Goal: Transaction & Acquisition: Purchase product/service

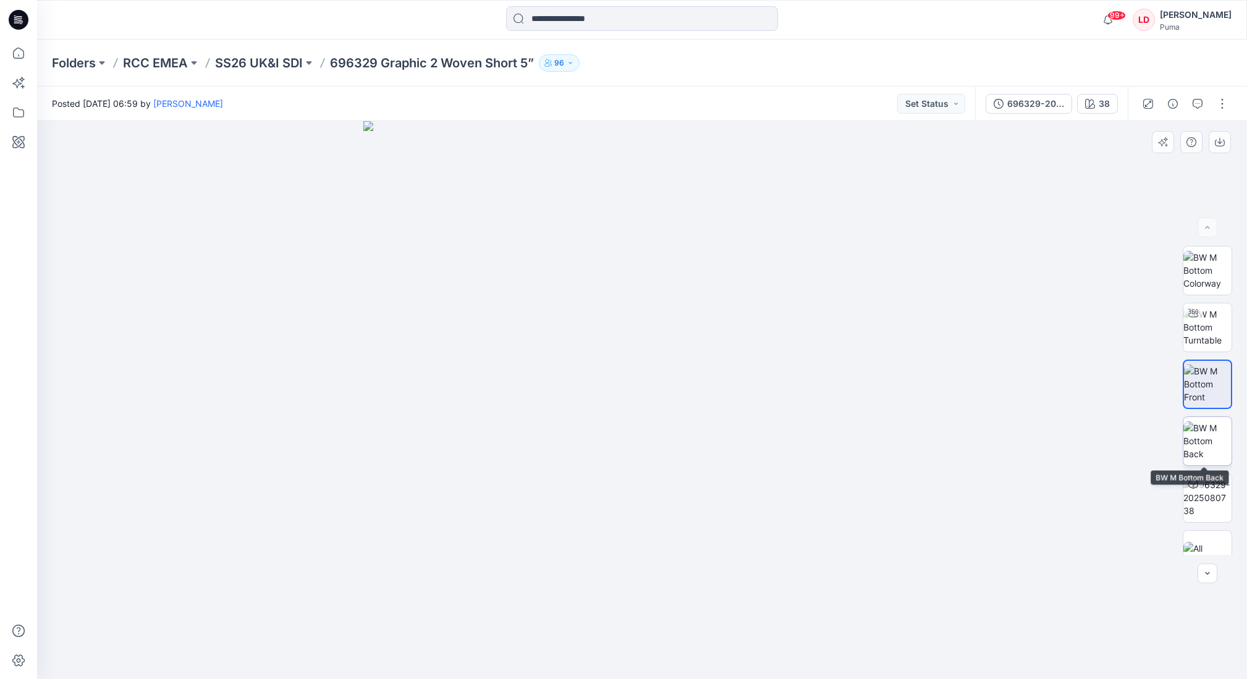
click at [1206, 443] on img at bounding box center [1207, 440] width 48 height 39
click at [576, 22] on input at bounding box center [642, 18] width 272 height 25
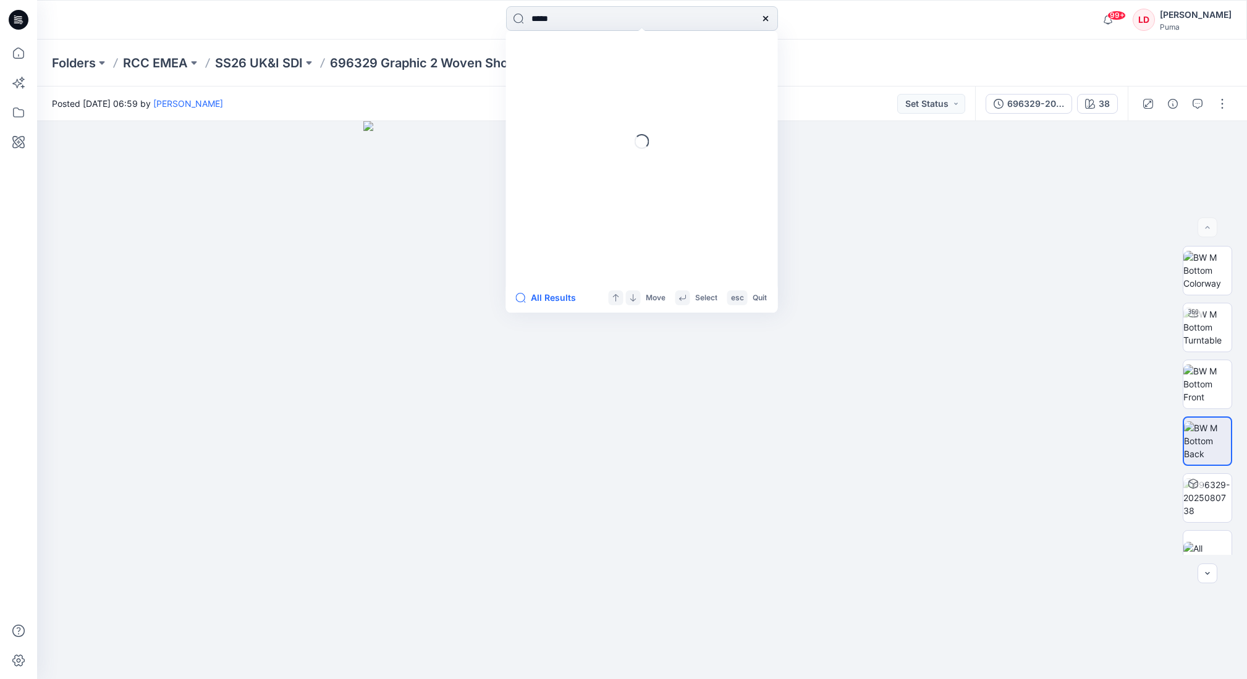
type input "******"
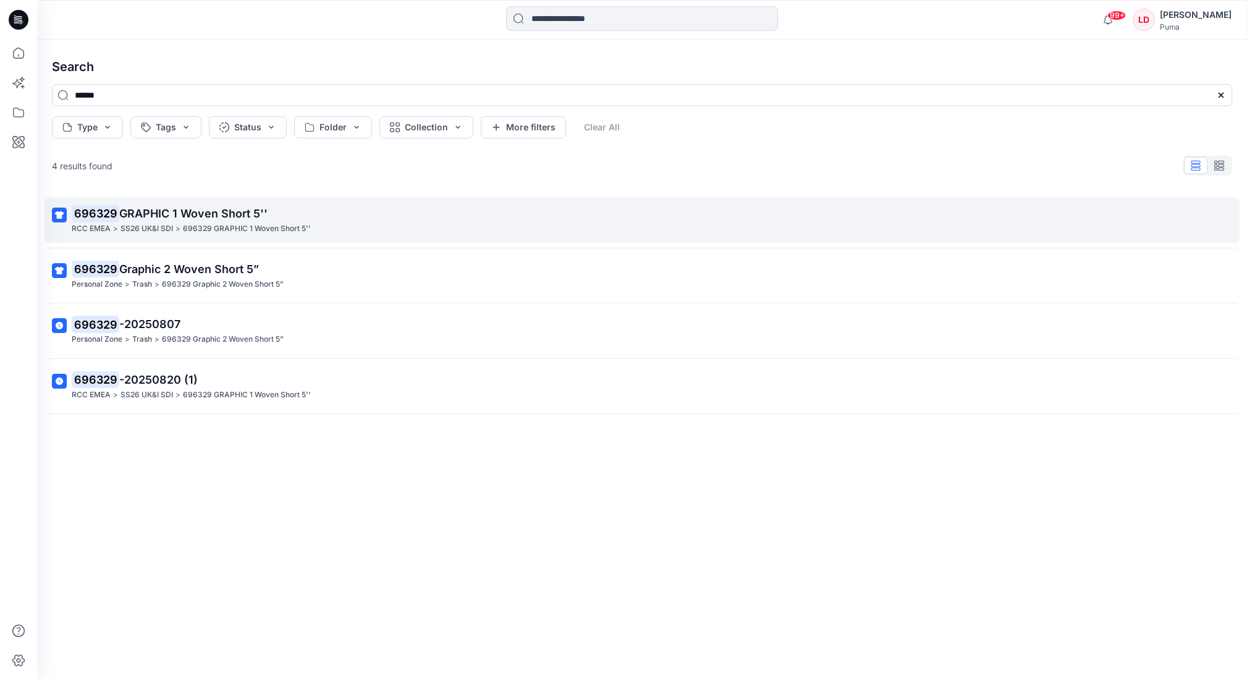
click at [185, 214] on span "GRAPHIC 1 Woven Short 5''" at bounding box center [193, 213] width 148 height 13
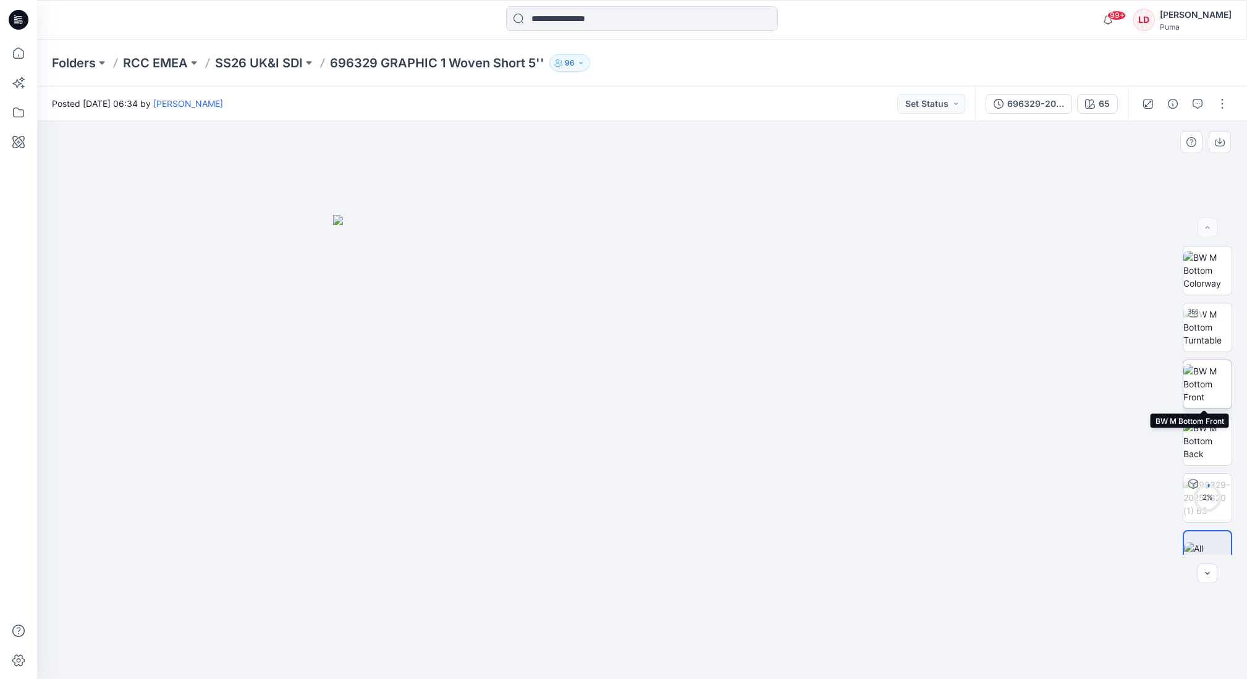
click at [1213, 376] on img at bounding box center [1207, 383] width 48 height 39
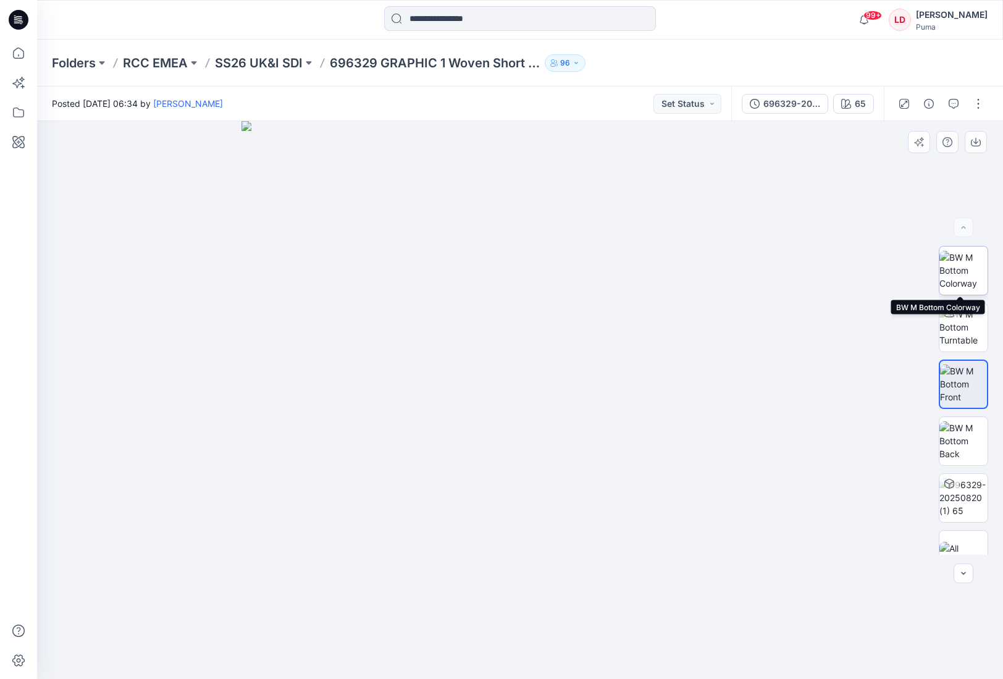
click at [975, 264] on img at bounding box center [964, 270] width 48 height 39
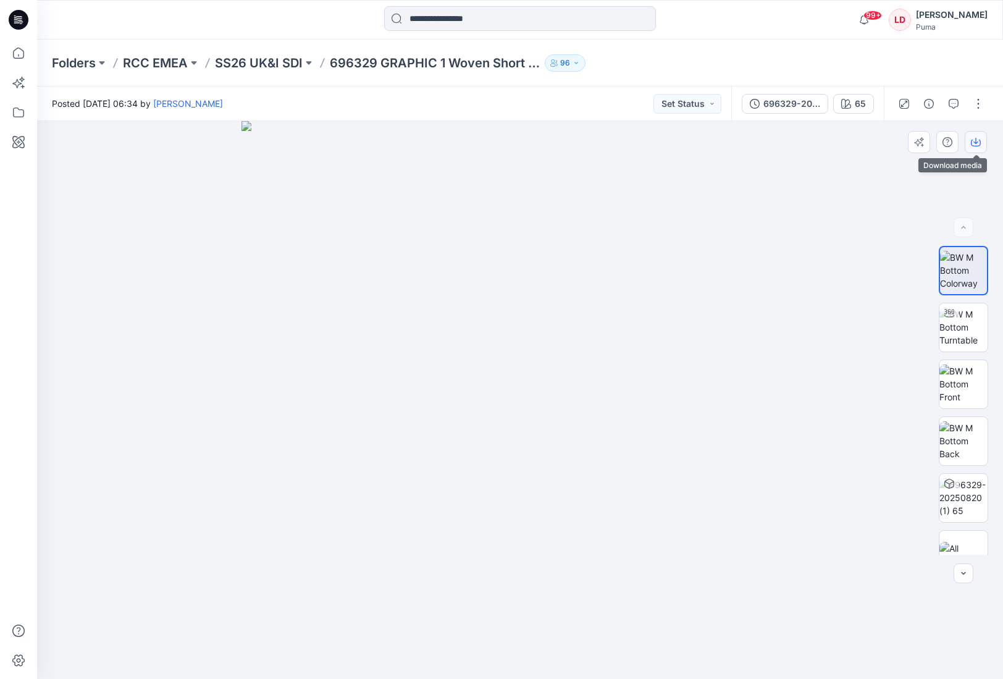
click at [980, 146] on icon "button" at bounding box center [976, 142] width 10 height 10
click at [848, 106] on icon "button" at bounding box center [846, 104] width 10 height 10
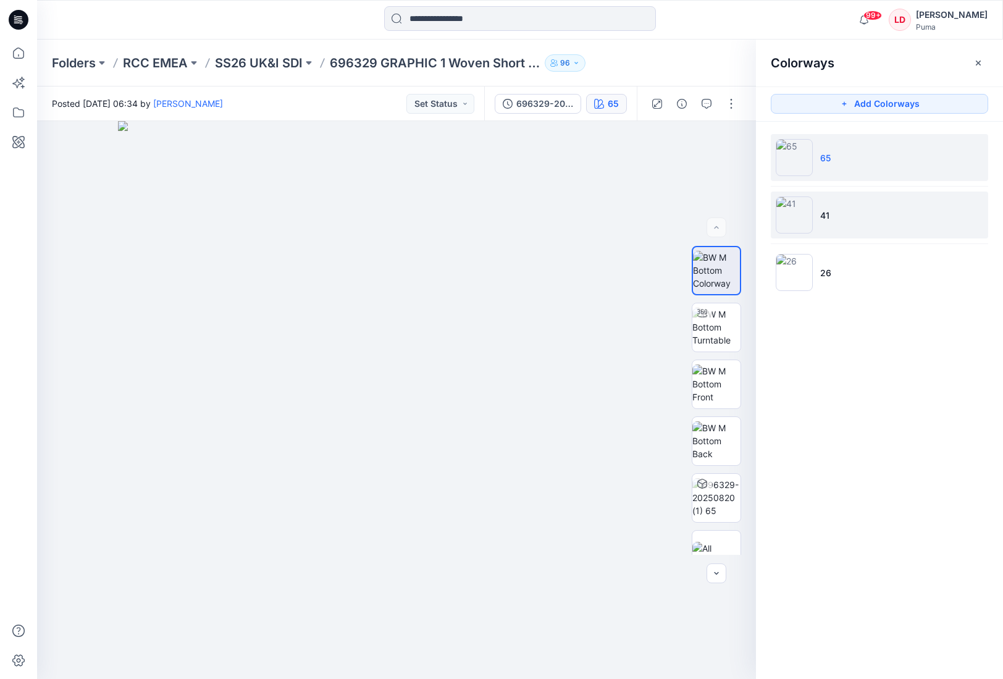
click at [853, 211] on li "41" at bounding box center [879, 215] width 217 height 47
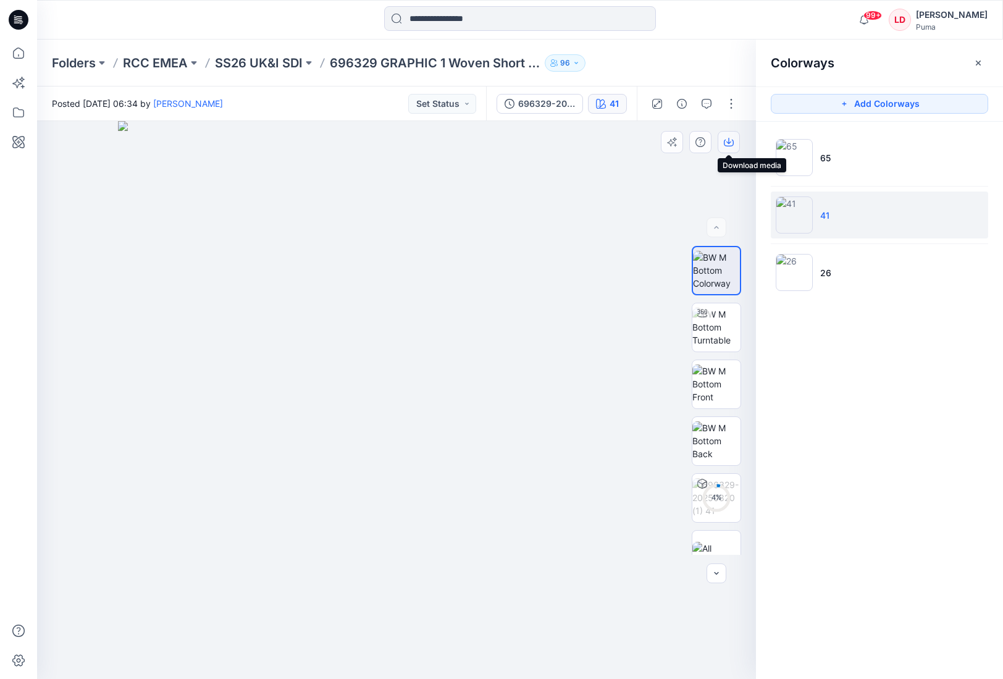
click at [725, 146] on icon "button" at bounding box center [729, 142] width 10 height 10
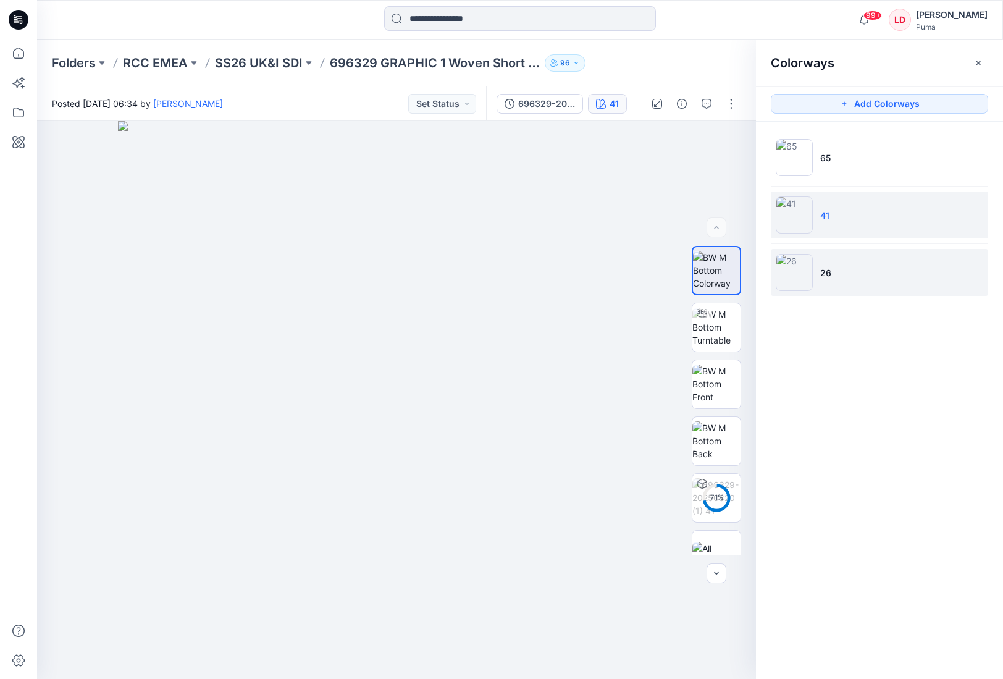
click at [809, 272] on img at bounding box center [794, 272] width 37 height 37
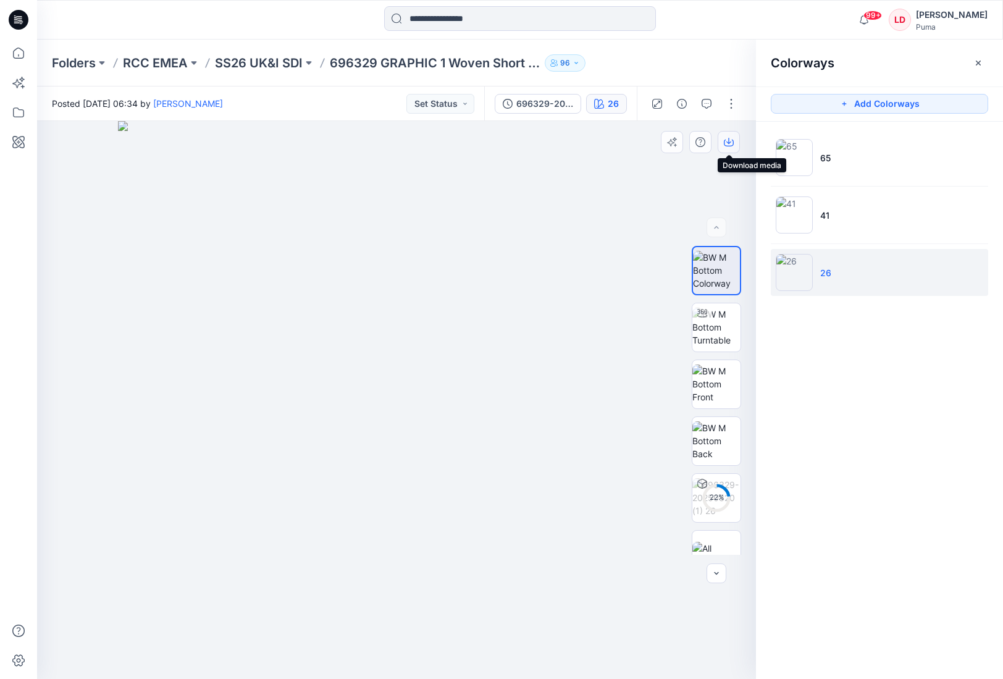
click at [731, 146] on icon "button" at bounding box center [729, 142] width 10 height 10
